Goal: Task Accomplishment & Management: Use online tool/utility

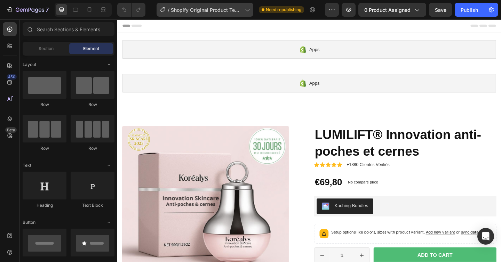
click at [192, 12] on span "Shopify Original Product Template" at bounding box center [206, 9] width 71 height 7
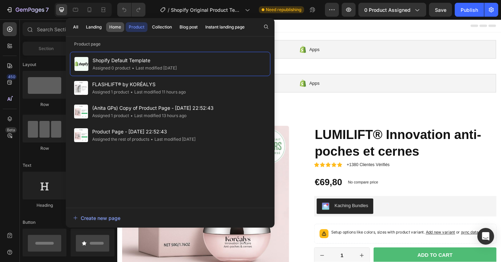
click at [115, 30] on div "Home" at bounding box center [115, 27] width 12 height 6
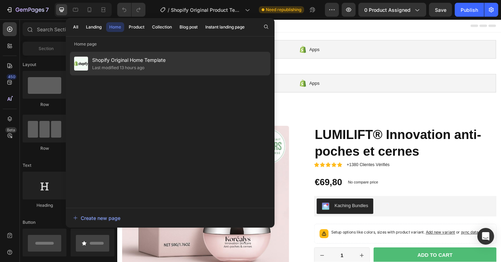
click at [121, 62] on span "Shopify Original Home Template" at bounding box center [128, 60] width 73 height 8
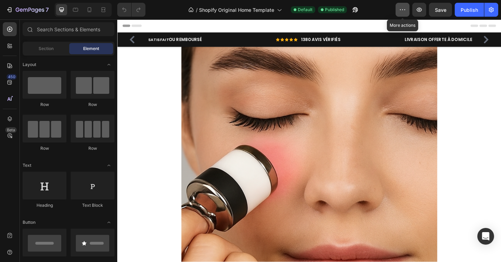
click at [400, 9] on icon "button" at bounding box center [402, 9] width 7 height 7
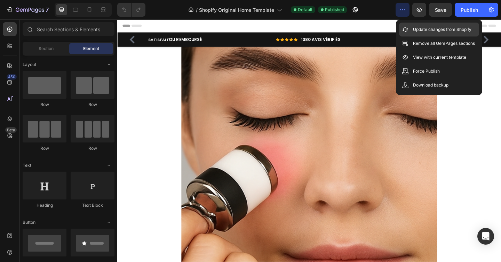
click at [407, 28] on icon at bounding box center [405, 29] width 7 height 7
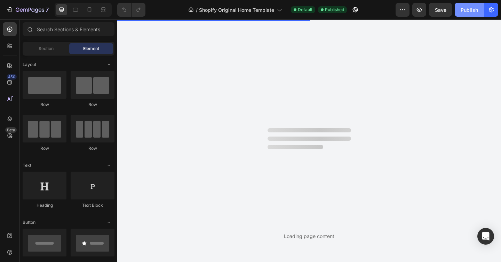
click at [471, 9] on div "Publish" at bounding box center [469, 9] width 17 height 7
